Goal: Task Accomplishment & Management: Manage account settings

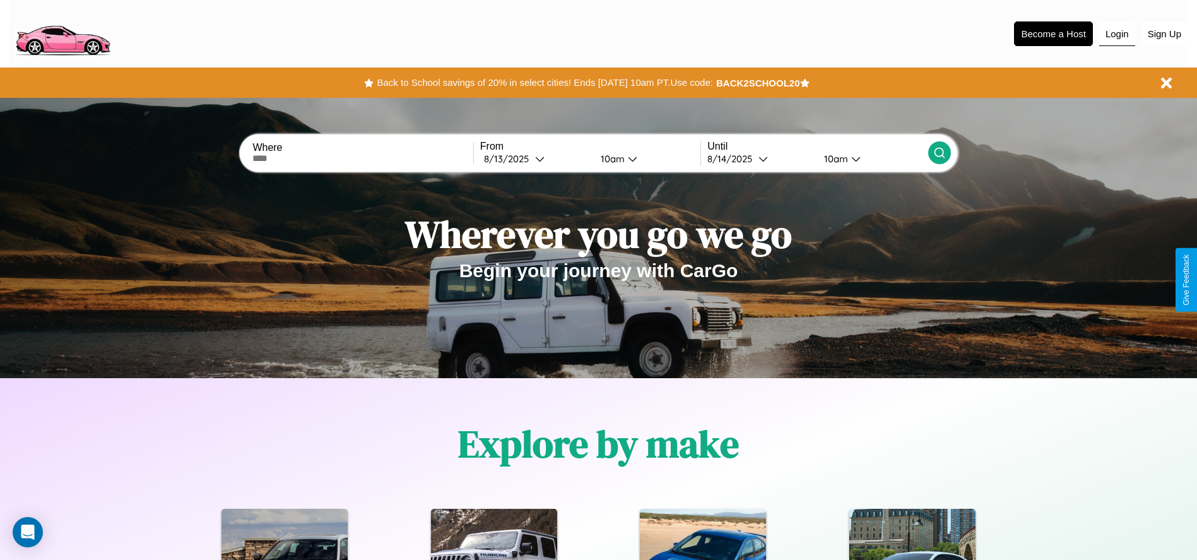
click at [1117, 33] on button "Login" at bounding box center [1117, 34] width 36 height 24
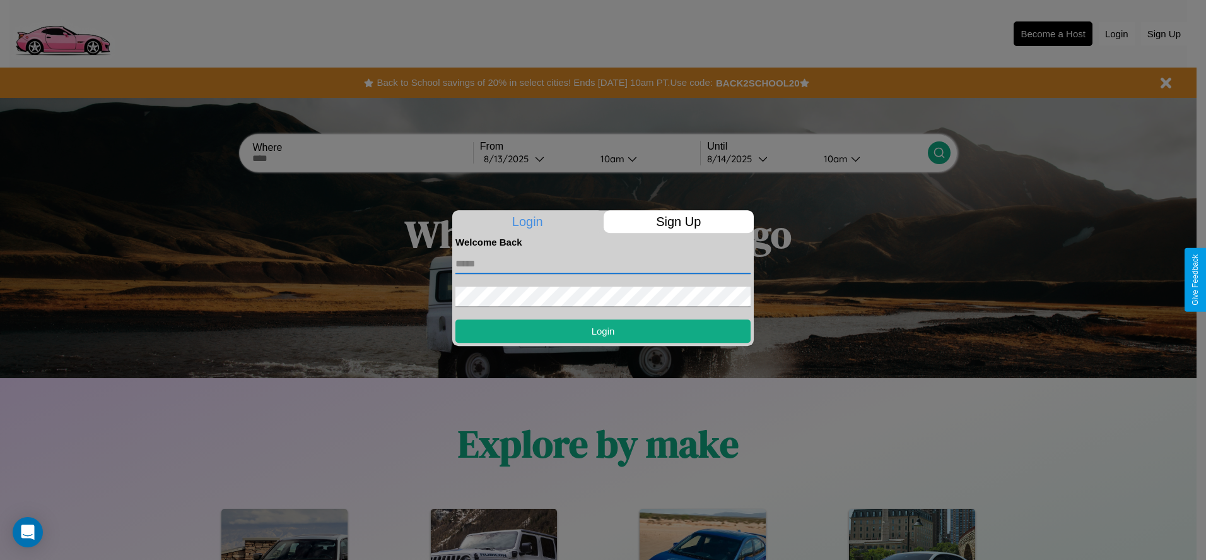
click at [603, 263] on input "text" at bounding box center [603, 264] width 295 height 20
type input "**********"
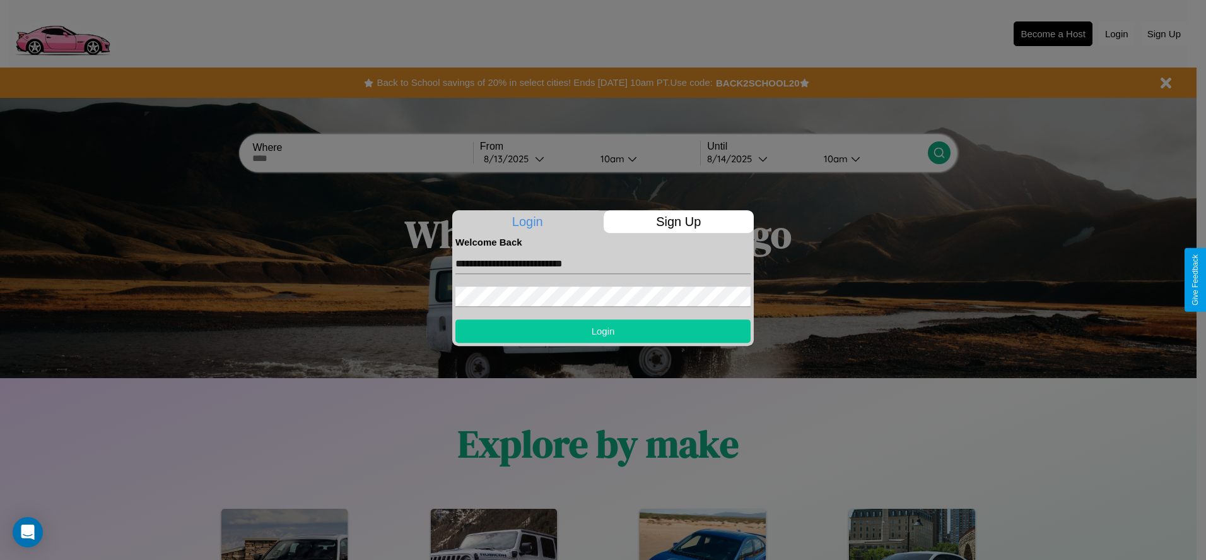
click at [603, 331] on button "Login" at bounding box center [603, 330] width 295 height 23
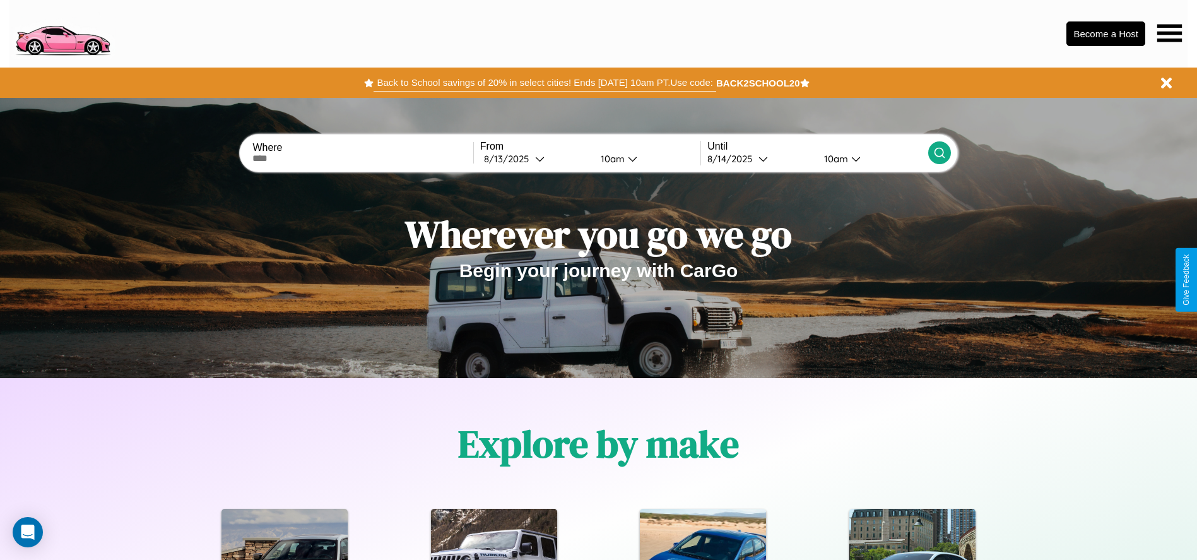
click at [545, 83] on button "Back to School savings of 20% in select cities! Ends [DATE] 10am PT. Use code:" at bounding box center [545, 83] width 342 height 18
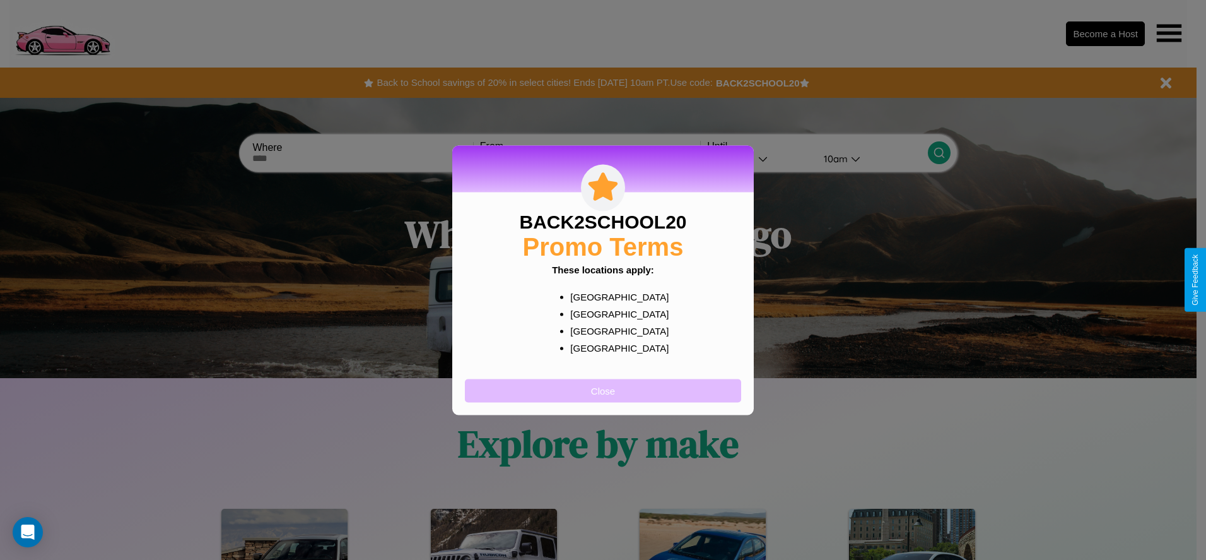
click at [603, 390] on button "Close" at bounding box center [603, 390] width 276 height 23
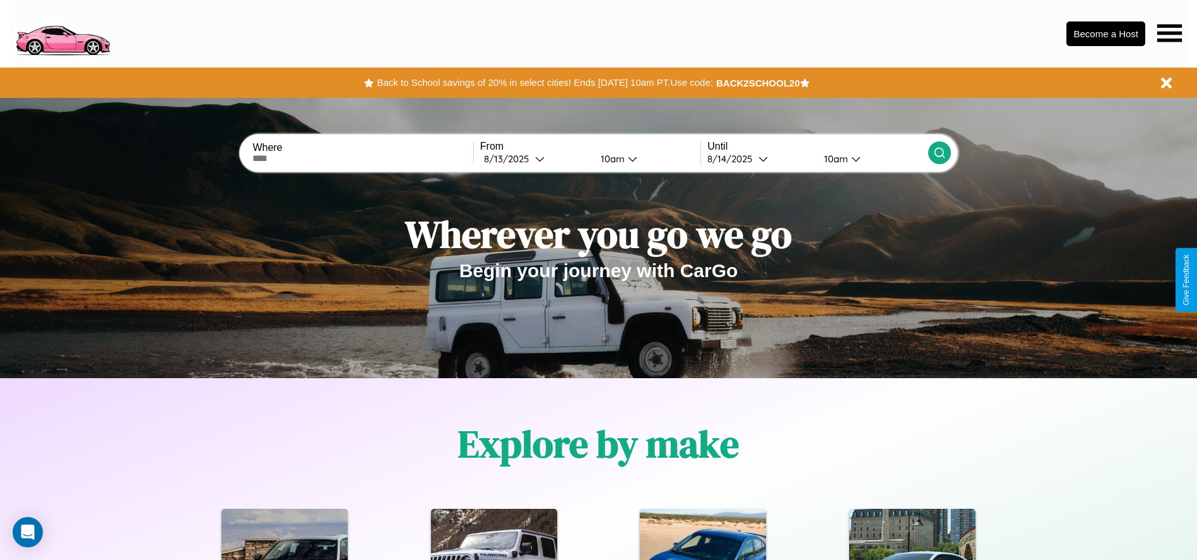
click at [1169, 33] on icon at bounding box center [1169, 33] width 25 height 18
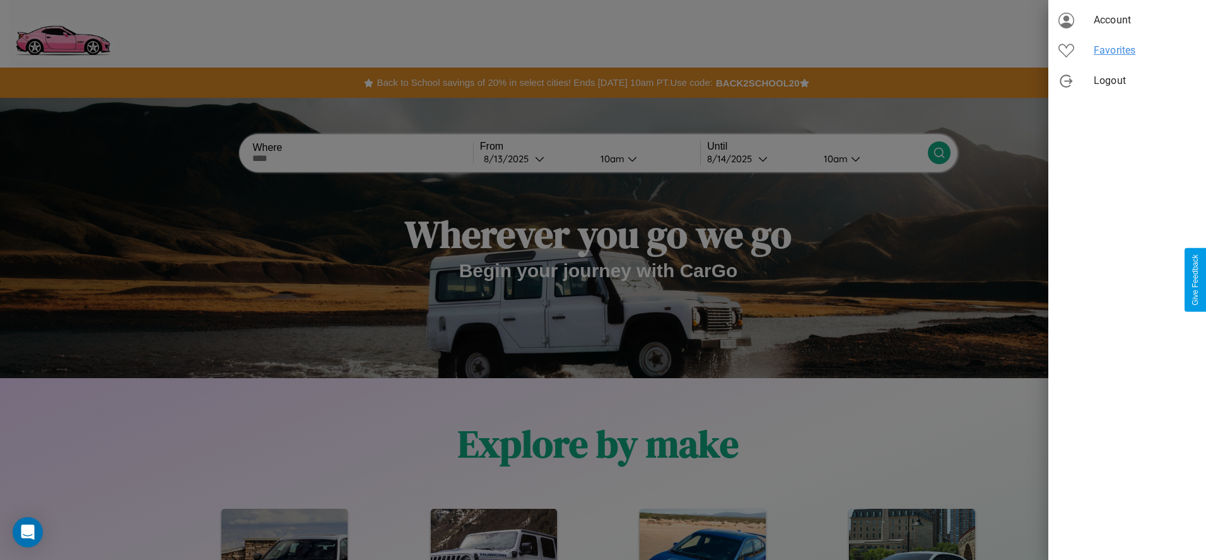
click at [1128, 50] on span "Favorites" at bounding box center [1145, 50] width 102 height 15
